Goal: Task Accomplishment & Management: Use online tool/utility

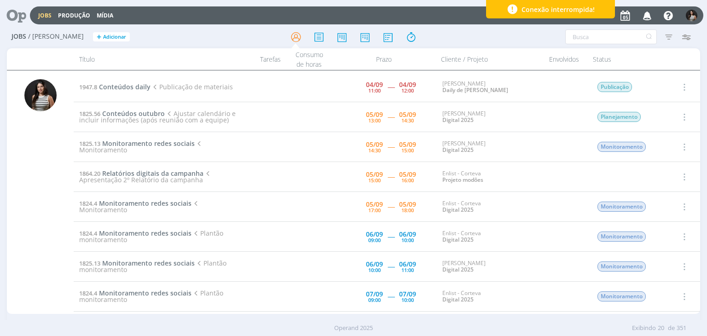
click at [682, 117] on icon "button" at bounding box center [684, 116] width 10 height 11
click at [664, 173] on link "Iniciar timesheet" at bounding box center [658, 176] width 73 height 15
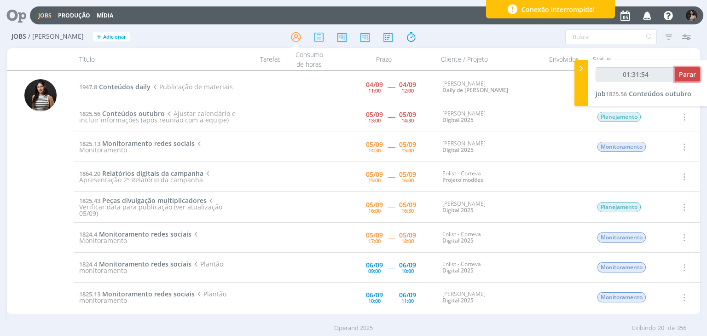
click at [684, 76] on span "Parar" at bounding box center [687, 74] width 17 height 9
type input "01:32:00"
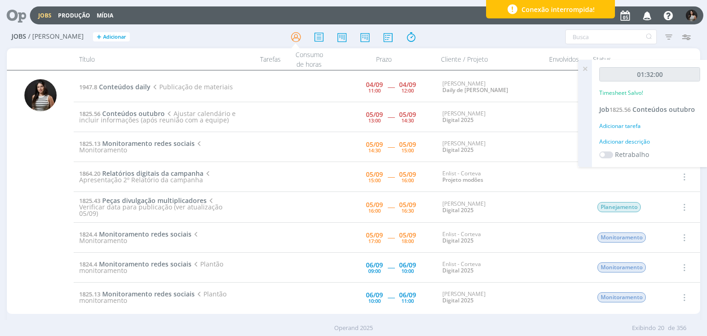
click at [587, 70] on icon at bounding box center [585, 69] width 17 height 18
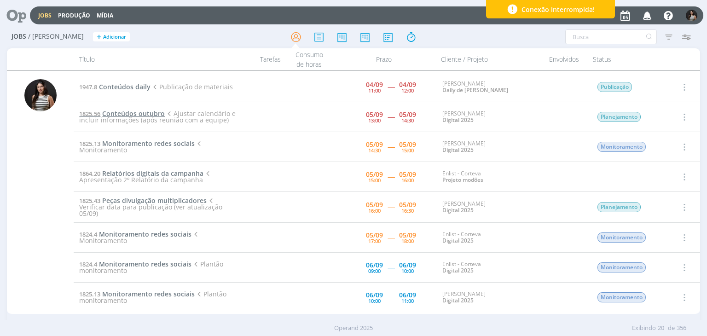
click at [150, 114] on span "Conteúdos outubro" at bounding box center [133, 113] width 63 height 9
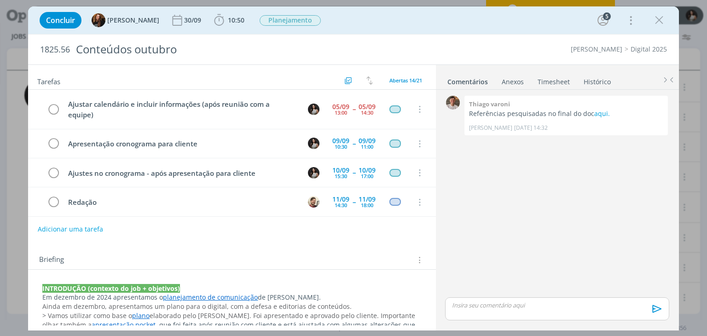
click at [690, 31] on div "Concluir Tayná Morsch [DATE] 10:50 Iniciar Apontar Data * [DATE] Horas * 00:00 …" at bounding box center [353, 168] width 707 height 336
click at [707, 32] on div "Concluir Tayná Morsch [DATE] 10:50 Iniciar Apontar Data * [DATE] Horas * 00:00 …" at bounding box center [353, 168] width 707 height 336
click at [658, 17] on icon "dialog" at bounding box center [659, 20] width 14 height 14
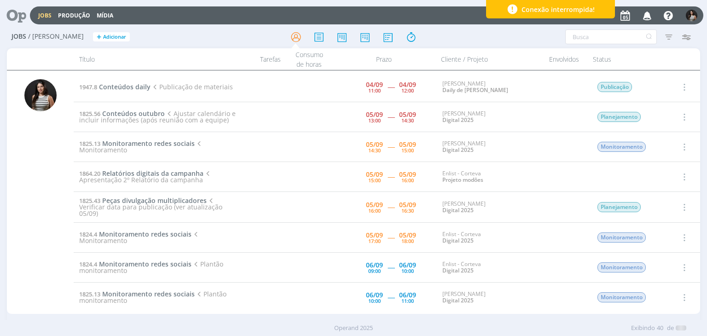
click at [682, 175] on icon "button" at bounding box center [684, 176] width 10 height 11
click at [656, 237] on link "Iniciar timesheet" at bounding box center [658, 236] width 73 height 15
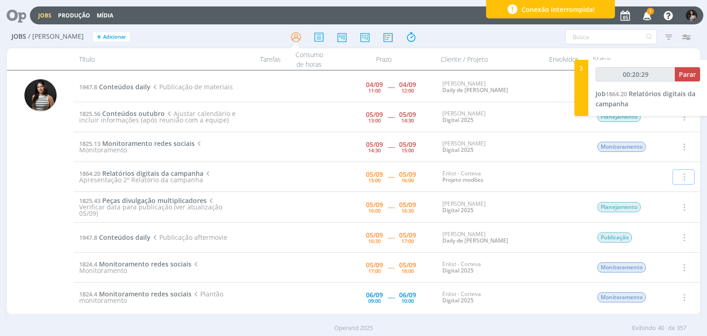
click at [648, 14] on icon "button" at bounding box center [648, 15] width 16 height 16
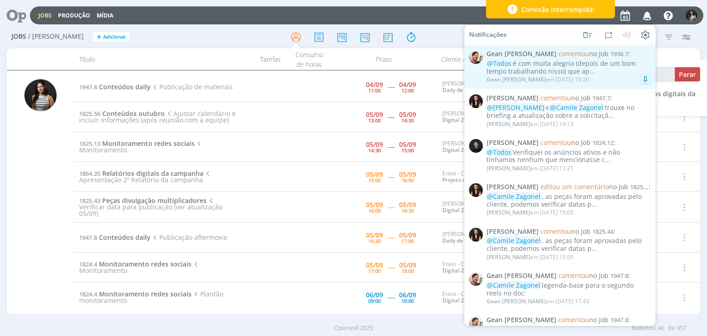
click at [588, 68] on div "@Todos é com muita alegria (depois de um bom tempo trabalhando nisso) que ap..." at bounding box center [569, 68] width 164 height 16
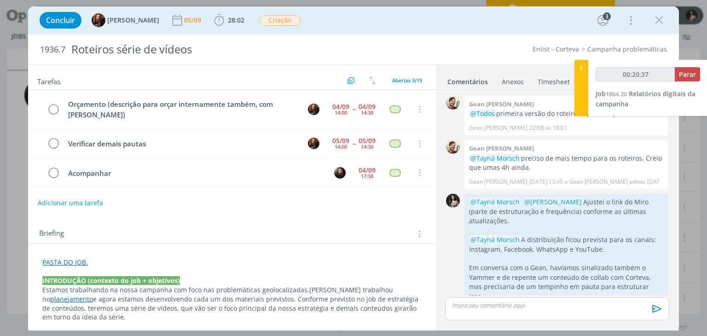
scroll to position [181, 0]
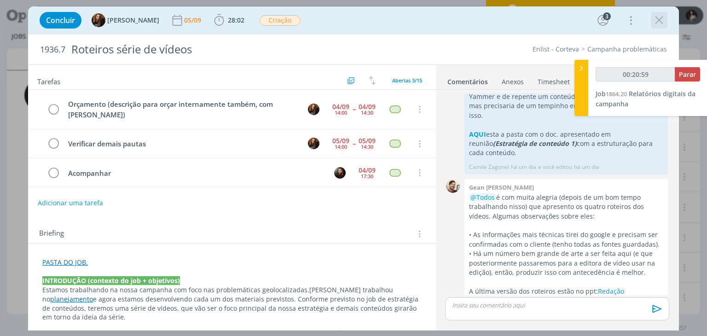
click at [655, 24] on icon "dialog" at bounding box center [659, 20] width 14 height 14
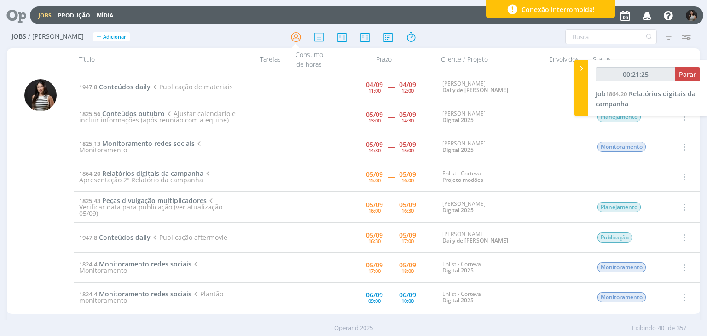
type input "00:21:26"
click at [588, 83] on div at bounding box center [582, 88] width 14 height 56
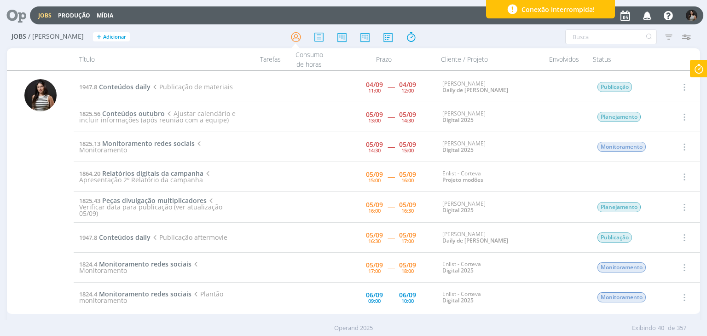
click at [682, 85] on icon "button" at bounding box center [684, 87] width 10 height 11
click at [671, 116] on link "Concluir" at bounding box center [658, 117] width 73 height 15
